Goal: Task Accomplishment & Management: Manage account settings

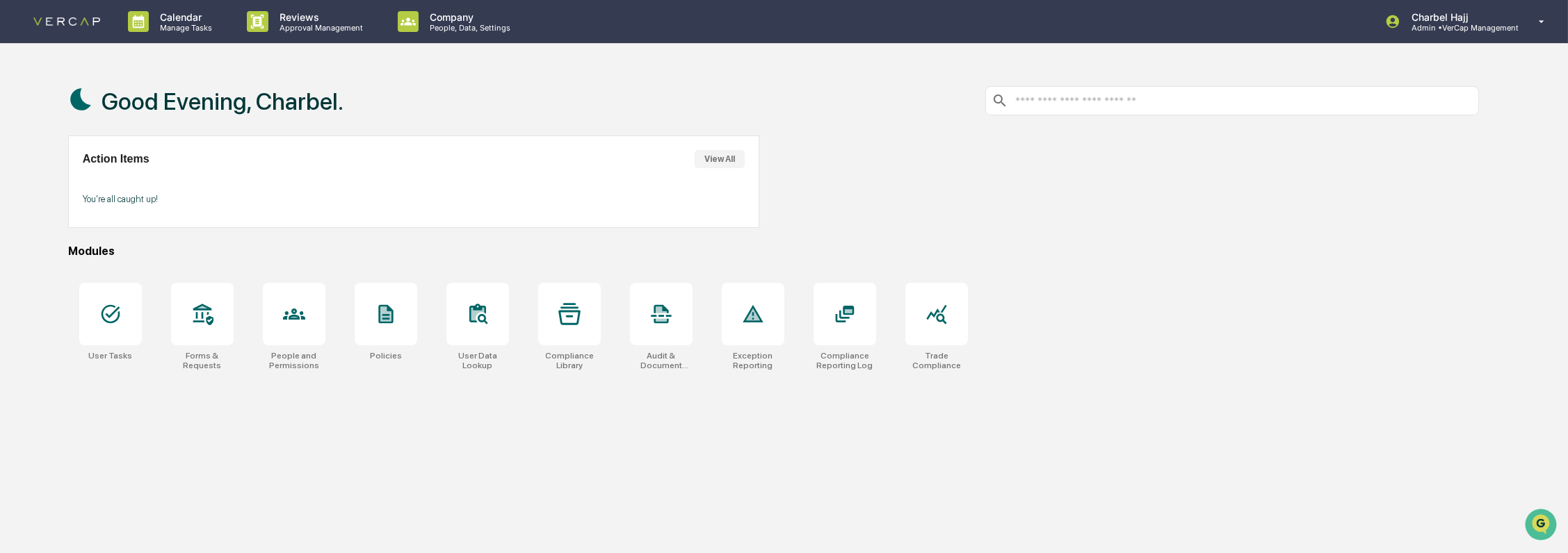
click at [98, 199] on p "You're all caught up!" at bounding box center [414, 198] width 662 height 10
drag, startPoint x: 98, startPoint y: 199, endPoint x: 185, endPoint y: 200, distance: 87.0
click at [177, 198] on p "You're all caught up!" at bounding box center [414, 198] width 662 height 10
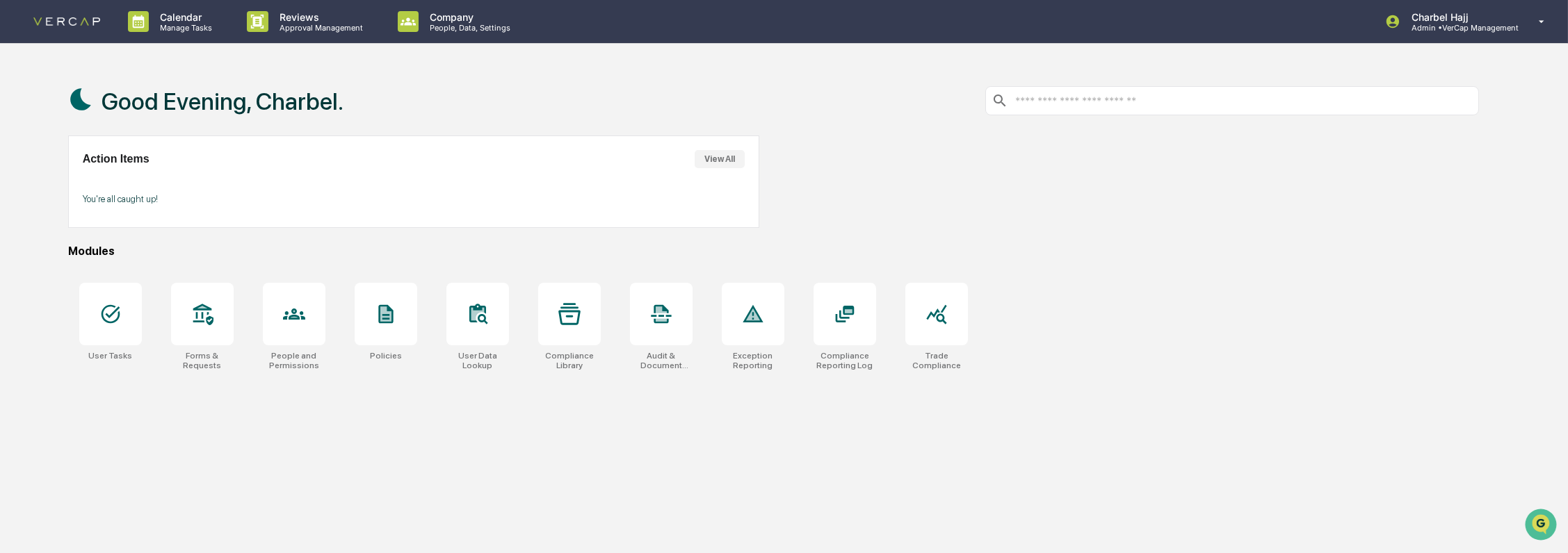
drag, startPoint x: 281, startPoint y: 259, endPoint x: 284, endPoint y: 267, distance: 8.5
click at [281, 259] on div "Good Evening, Charbel. Action Items View All You're all caught up! Modules User…" at bounding box center [774, 343] width 1453 height 553
click at [200, 340] on div at bounding box center [202, 314] width 62 height 62
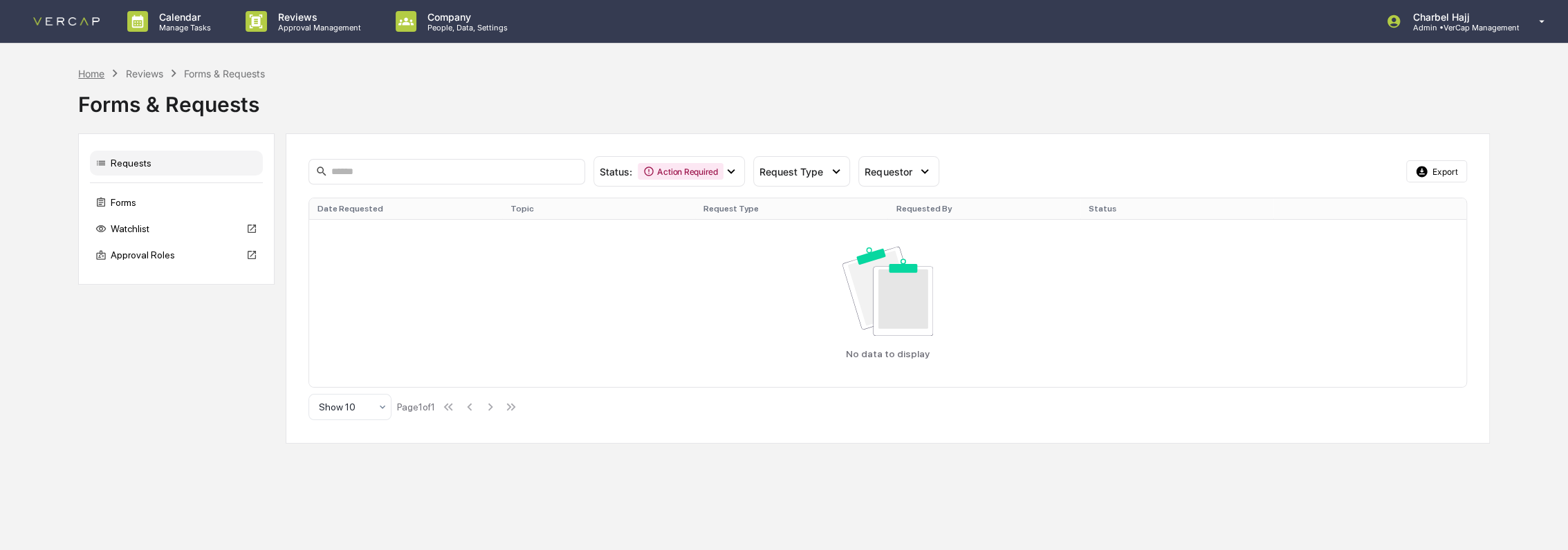
click at [95, 70] on div "Home" at bounding box center [91, 73] width 26 height 12
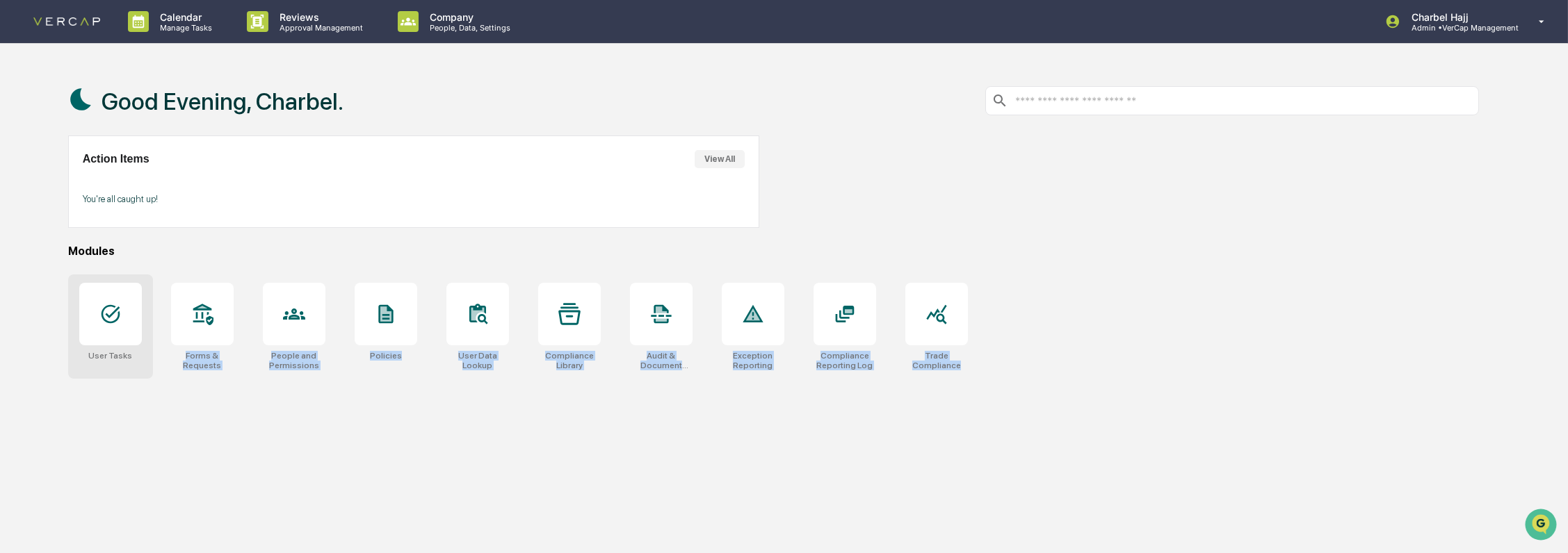
drag, startPoint x: 1060, startPoint y: 361, endPoint x: 137, endPoint y: 355, distance: 923.0
click at [137, 355] on div "User Tasks Forms & Requests People and Permissions Policies User Data Lookup Co…" at bounding box center [773, 327] width 1411 height 104
drag, startPoint x: 137, startPoint y: 355, endPoint x: 413, endPoint y: 439, distance: 288.5
click at [413, 439] on div "Good Evening, Charbel. Action Items View All You're all caught up! Modules User…" at bounding box center [774, 343] width 1453 height 553
click at [306, 423] on div "Good Evening, Charbel. Action Items View All You're all caught up! Modules User…" at bounding box center [774, 343] width 1453 height 553
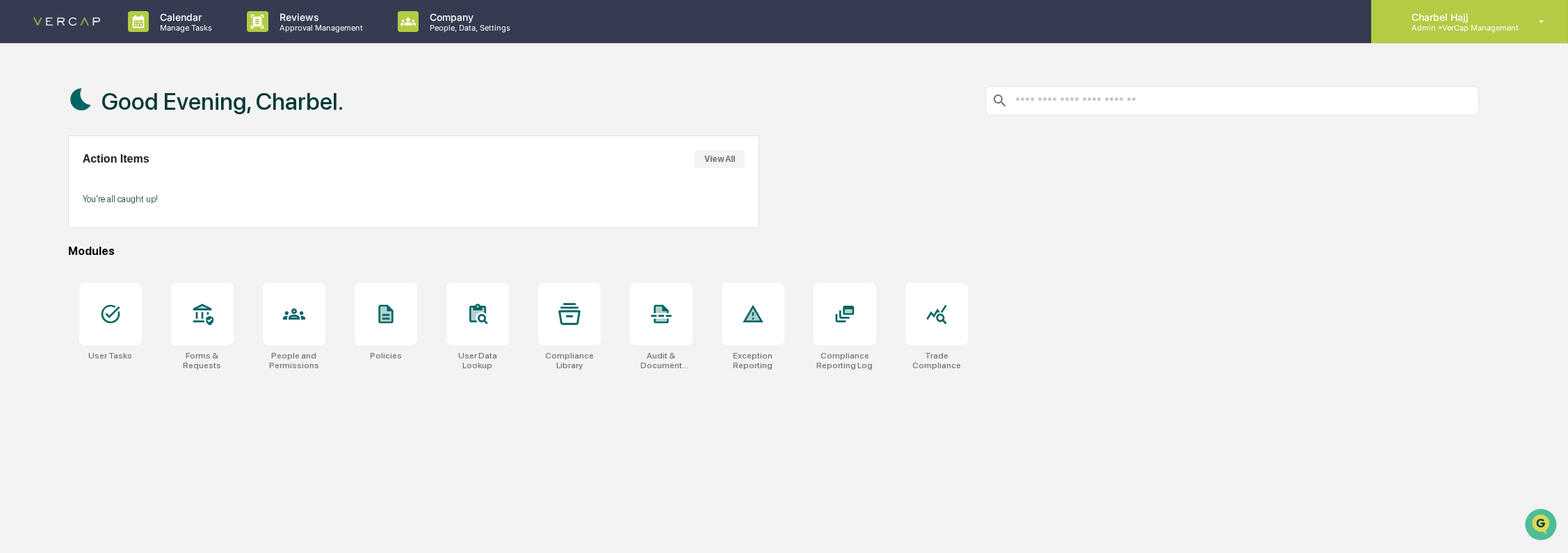
click at [1455, 26] on p "Admin • VerCap Management" at bounding box center [1459, 28] width 118 height 9
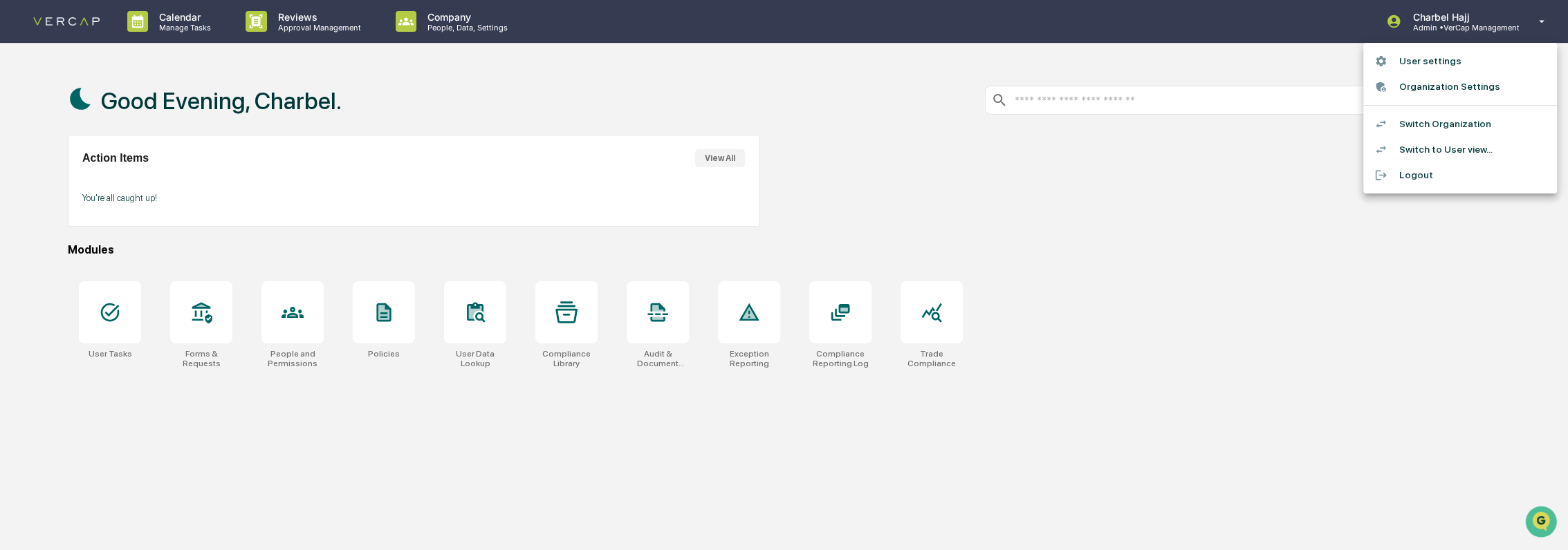
click at [1456, 127] on li "Switch Organization" at bounding box center [1460, 124] width 194 height 26
